Goal: Navigation & Orientation: Go to known website

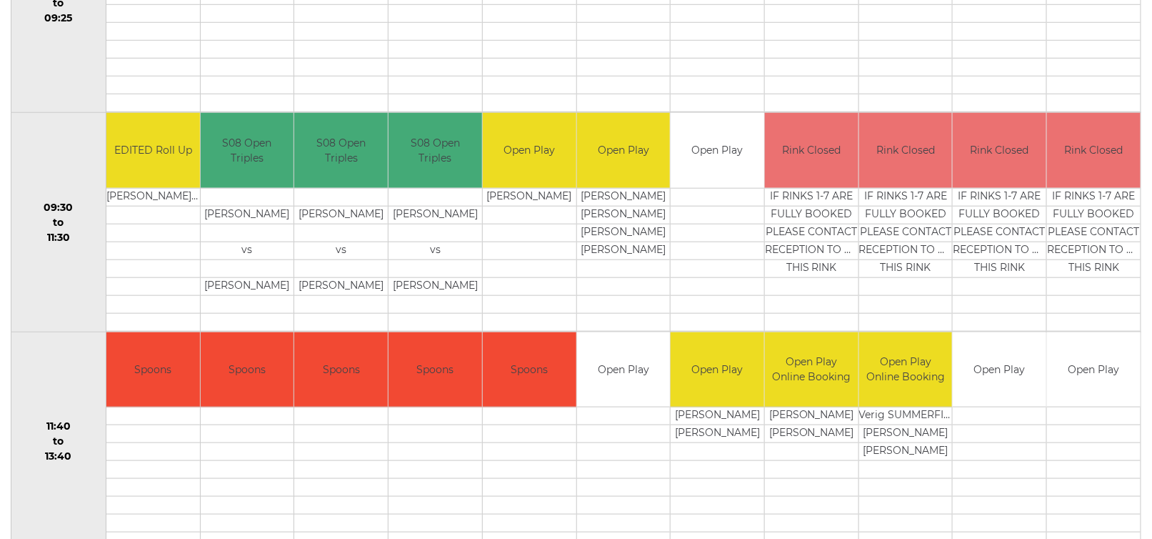
scroll to position [416, 0]
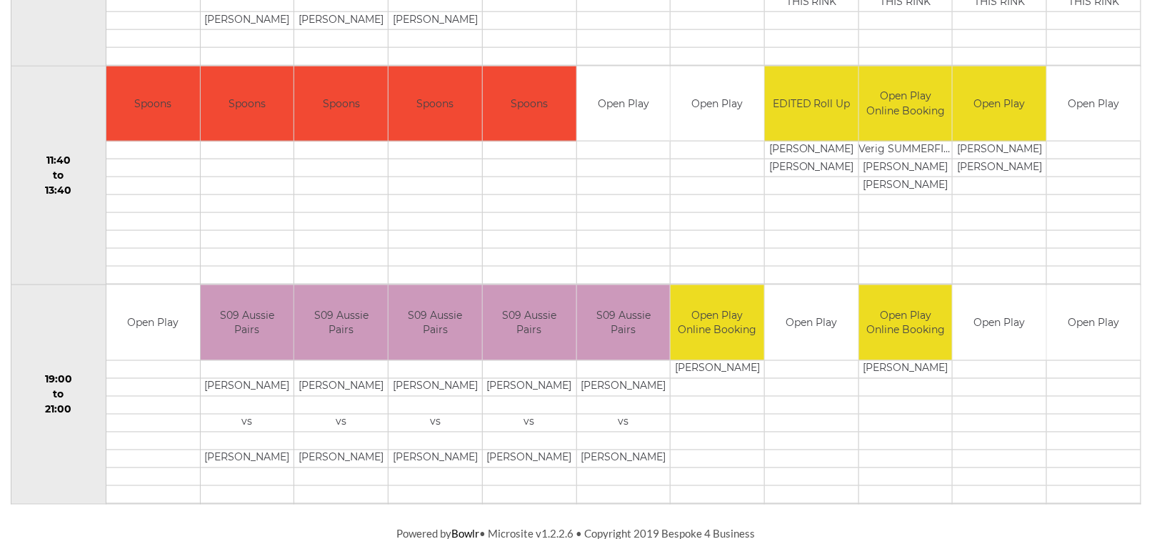
scroll to position [702, 0]
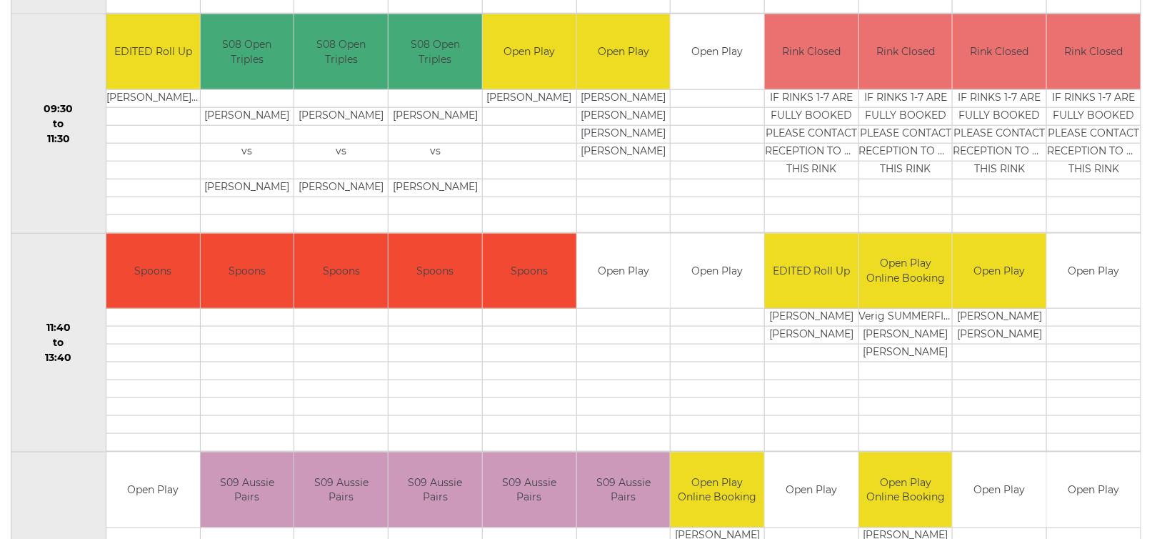
scroll to position [531, 0]
